Goal: Information Seeking & Learning: Learn about a topic

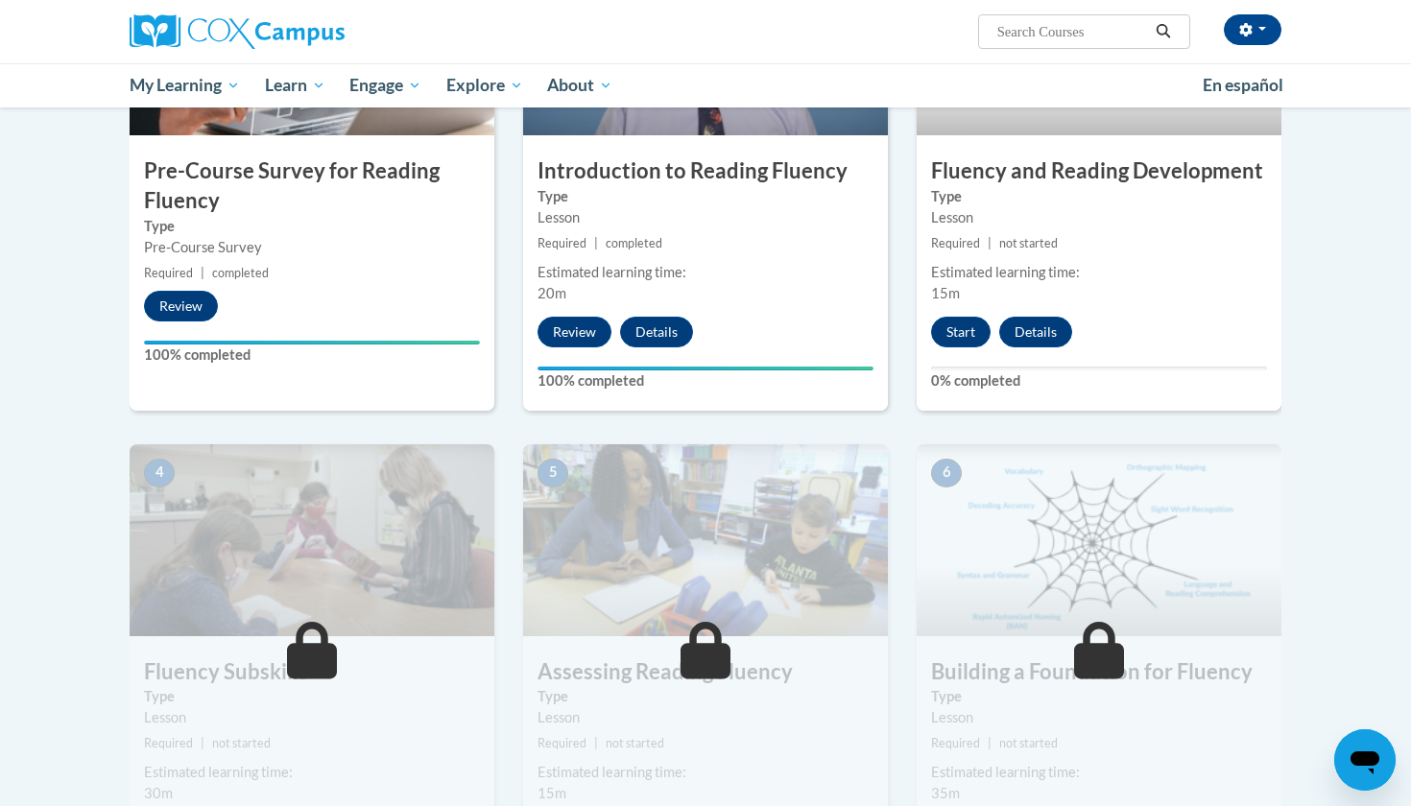
scroll to position [554, 0]
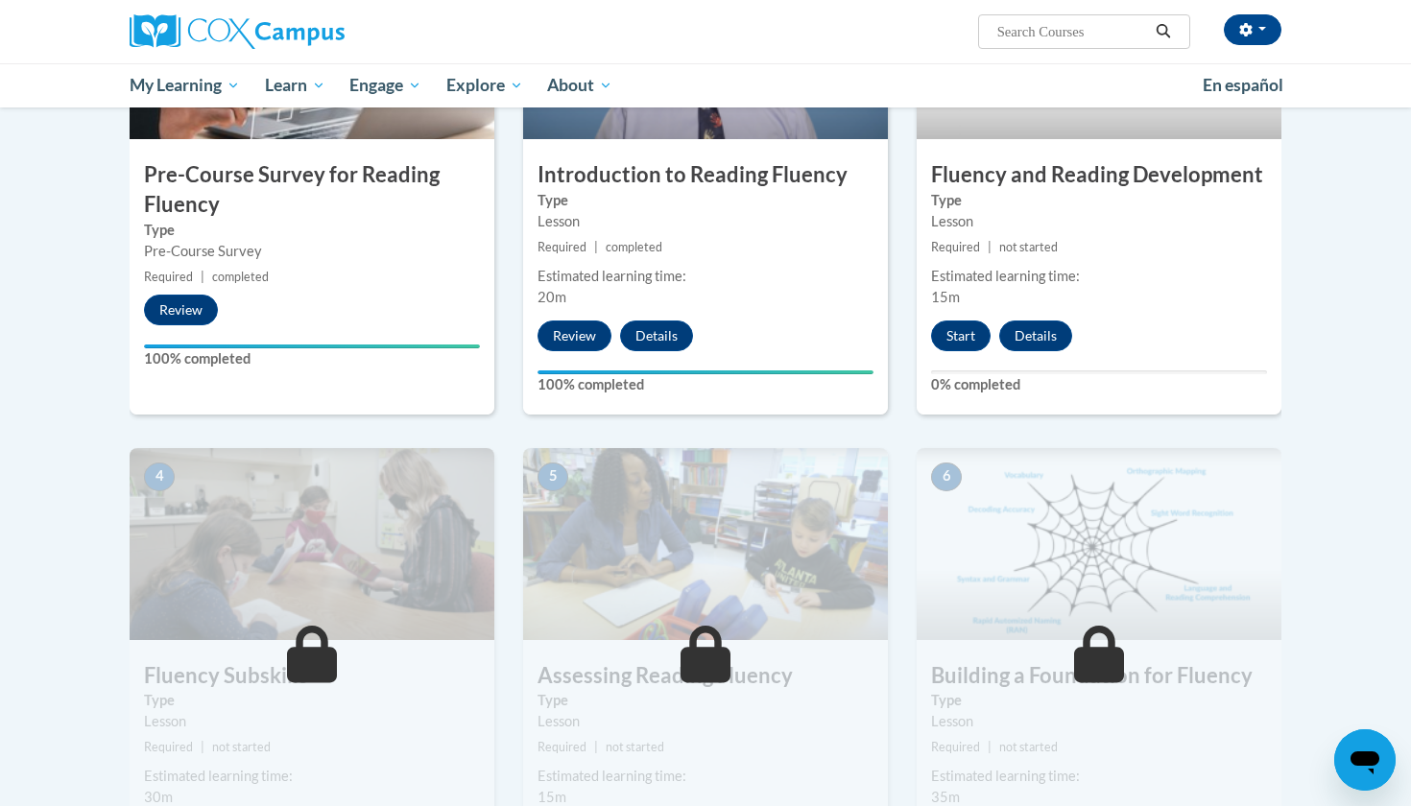
click at [969, 350] on div "3 Fluency and Reading Development Type Lesson Required | not started Estimated …" at bounding box center [1099, 180] width 365 height 467
click at [967, 344] on button "Start" at bounding box center [961, 336] width 60 height 31
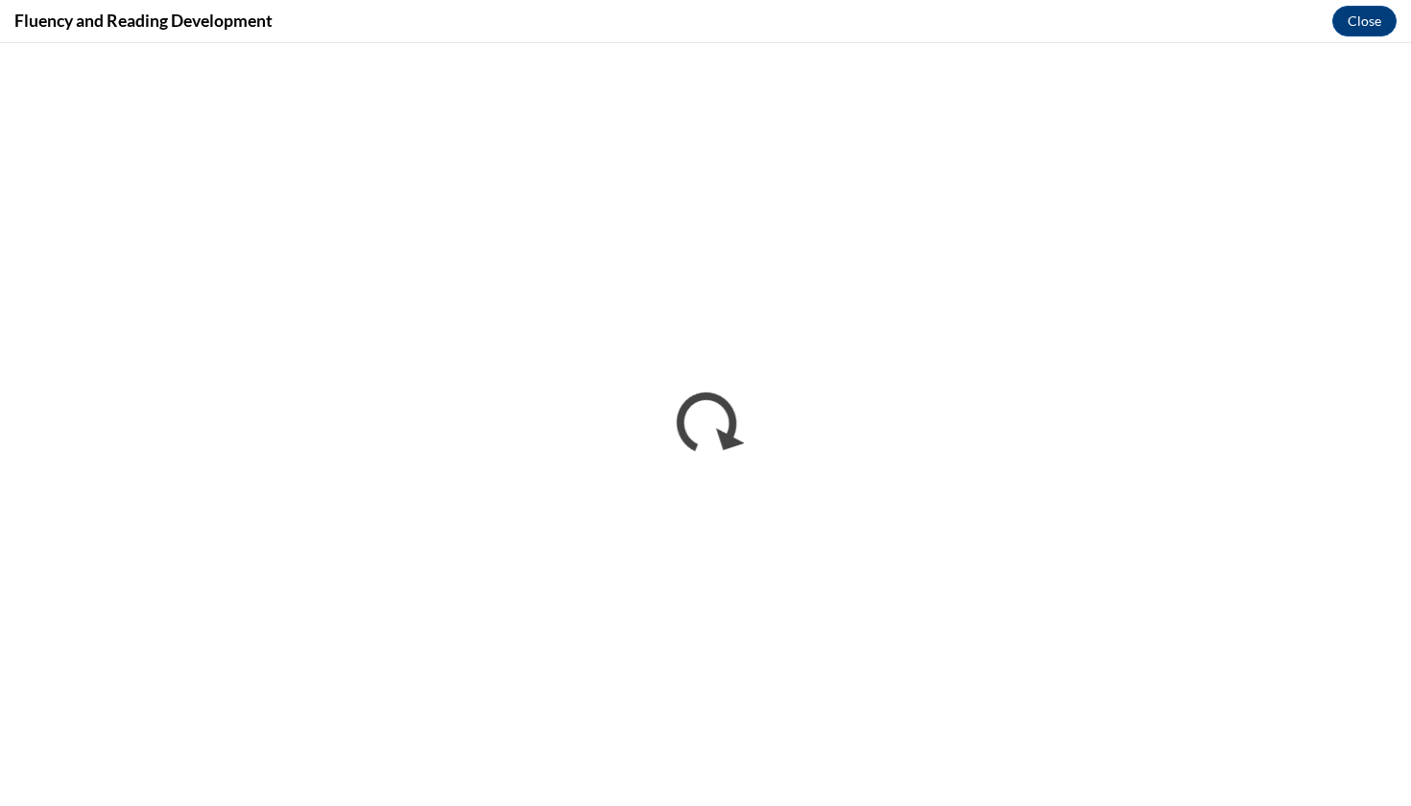
scroll to position [0, 0]
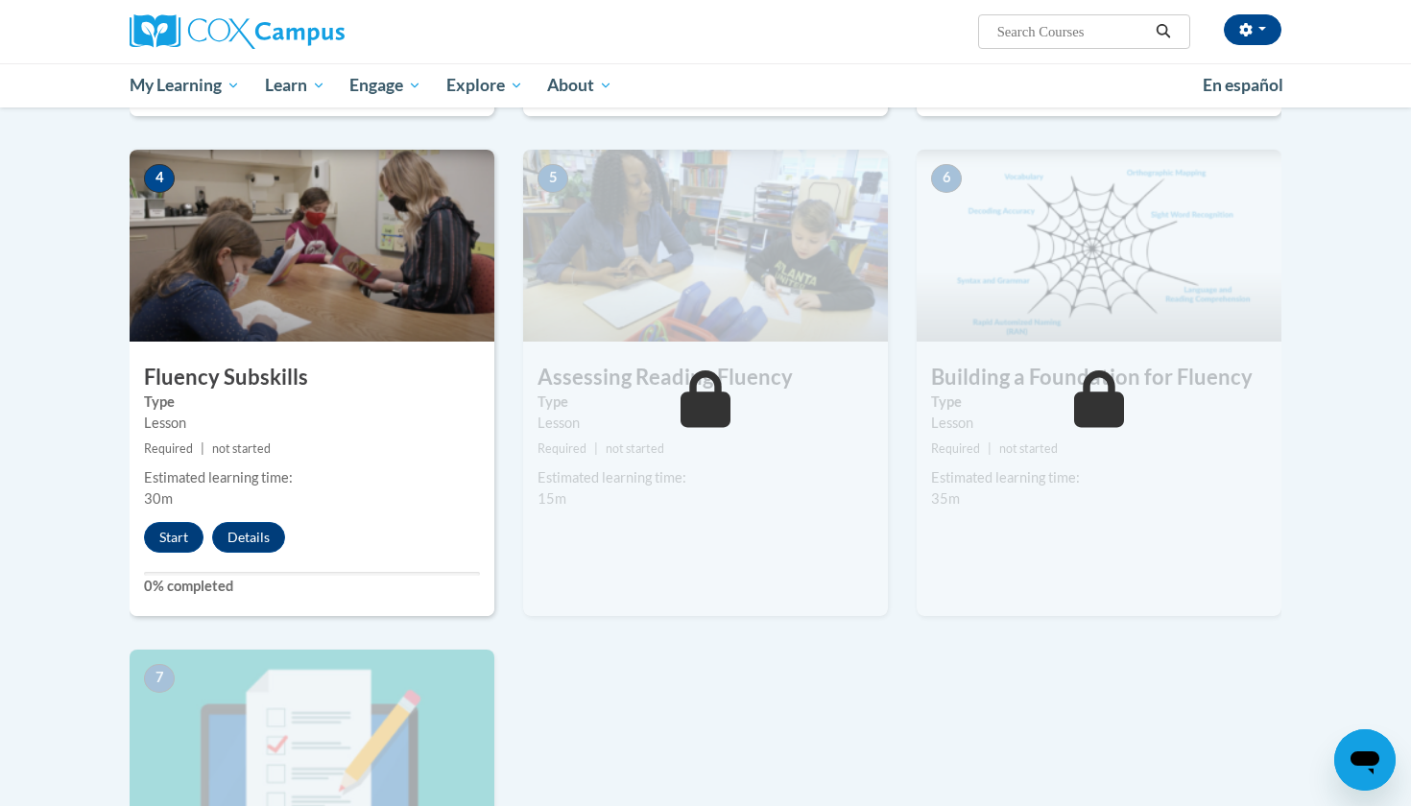
scroll to position [866, 0]
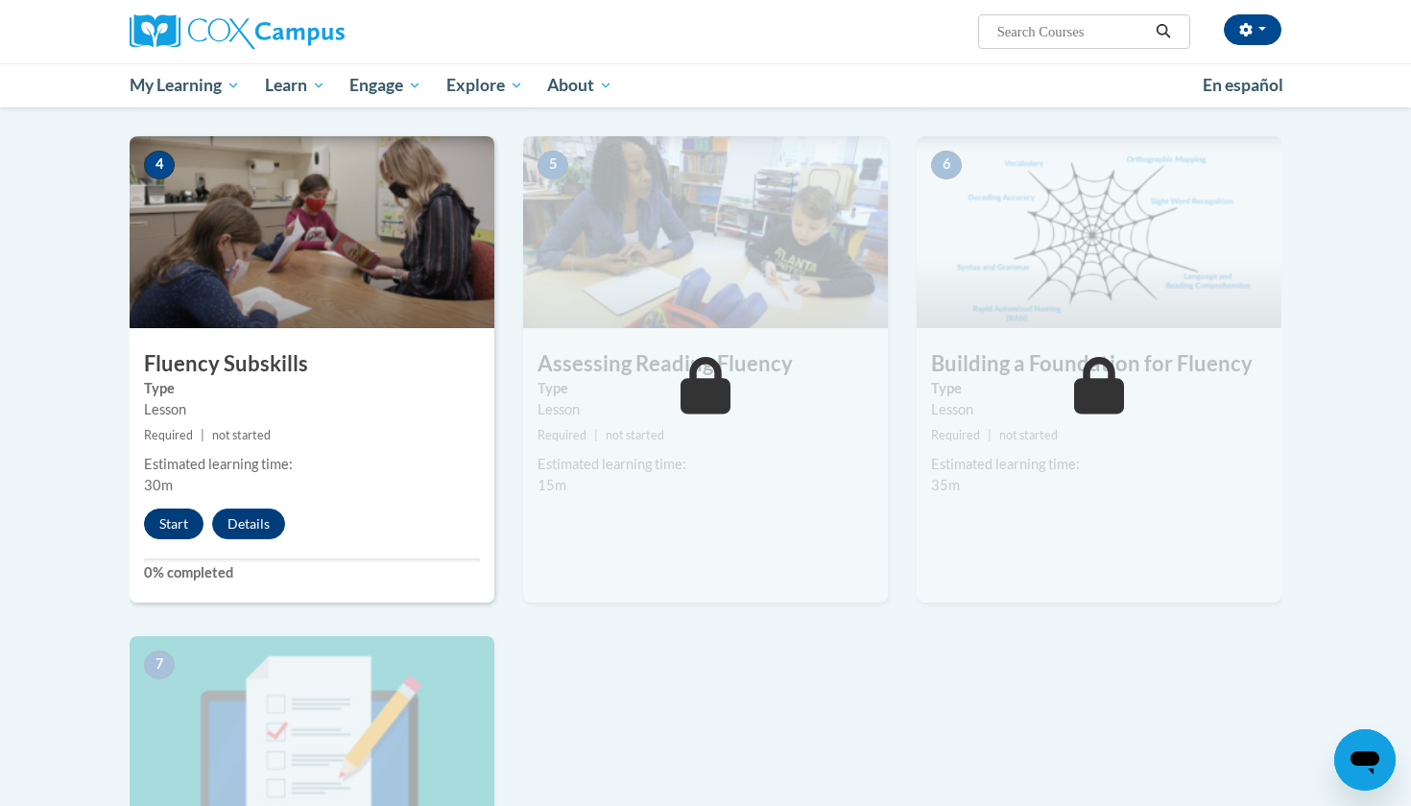
click at [179, 519] on button "Start" at bounding box center [174, 524] width 60 height 31
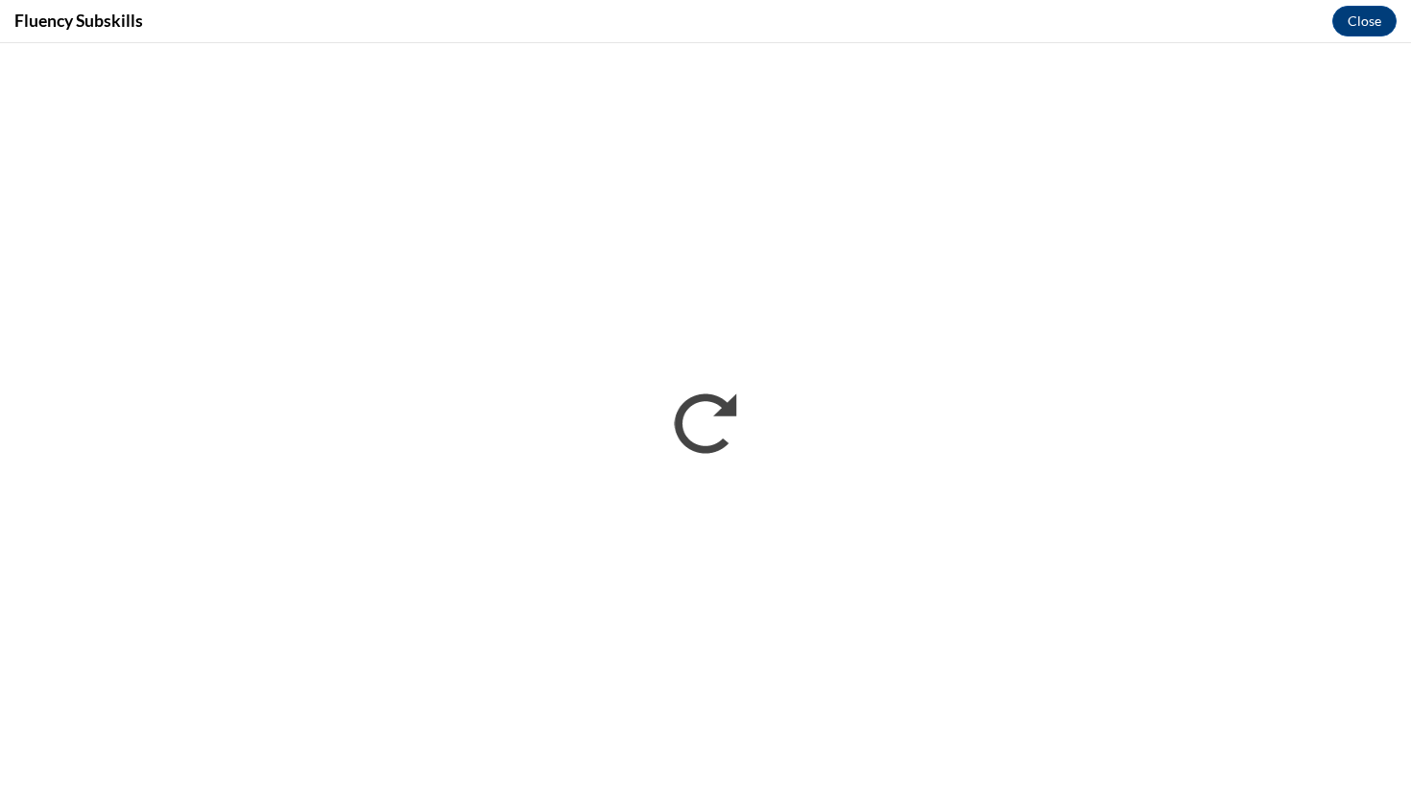
scroll to position [0, 0]
